Goal: Ask a question

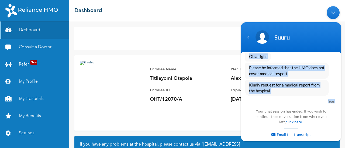
scroll to position [2033, 0]
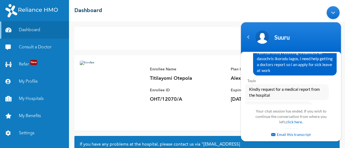
drag, startPoint x: 257, startPoint y: 89, endPoint x: 316, endPoint y: 76, distance: 60.5
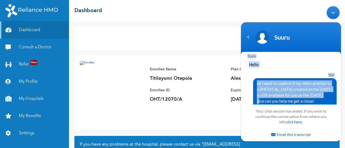
scroll to position [2233, 0]
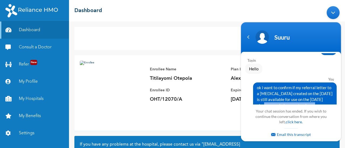
drag, startPoint x: 262, startPoint y: 77, endPoint x: 311, endPoint y: 88, distance: 49.5
click at [311, 88] on span "ok i want to confirm if my referral letter to a [MEDICAL_DATA] created on the […" at bounding box center [295, 103] width 76 height 36
copy span "can you help me get a closer [MEDICAL_DATA] to my location i stay at first gate…"
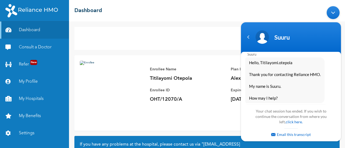
scroll to position [3089, 0]
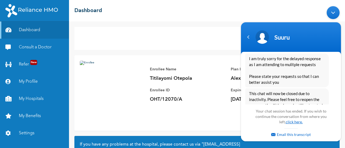
click at [289, 123] on link "click here." at bounding box center [293, 122] width 17 height 5
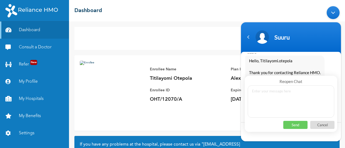
click at [285, 97] on textarea at bounding box center [290, 101] width 86 height 32
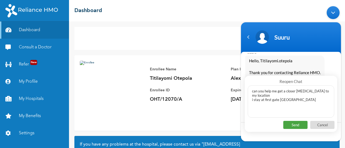
type textarea "can you help me get a closer [MEDICAL_DATA] to my location i stay at first gate…"
click at [291, 124] on p "Send" at bounding box center [295, 125] width 24 height 8
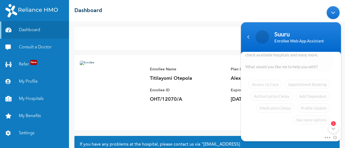
scroll to position [0, 0]
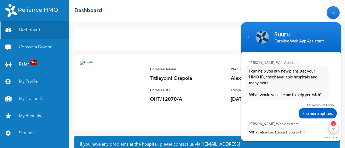
click at [330, 128] on div "2" at bounding box center [333, 129] width 10 height 10
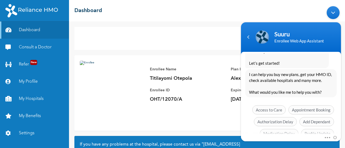
click at [318, 141] on span "See more options" at bounding box center [314, 145] width 37 height 9
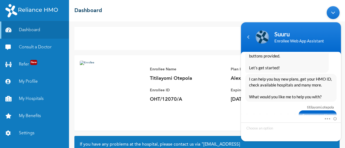
scroll to position [3058, 0]
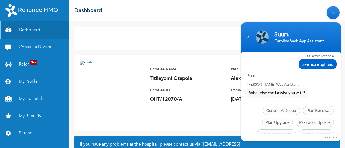
click at [315, 141] on span "Chat with an agent" at bounding box center [313, 145] width 40 height 9
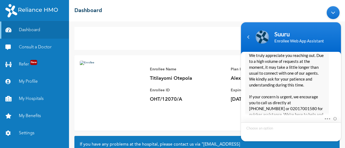
scroll to position [3171, 0]
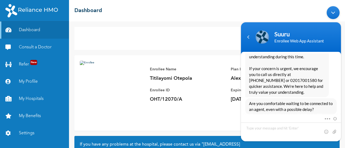
click at [285, 122] on span "Yes, I’ll wait" at bounding box center [285, 126] width 28 height 9
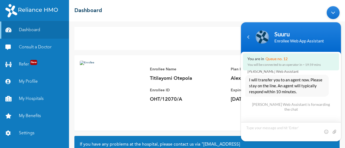
scroll to position [3248, 0]
